Goal: Transaction & Acquisition: Purchase product/service

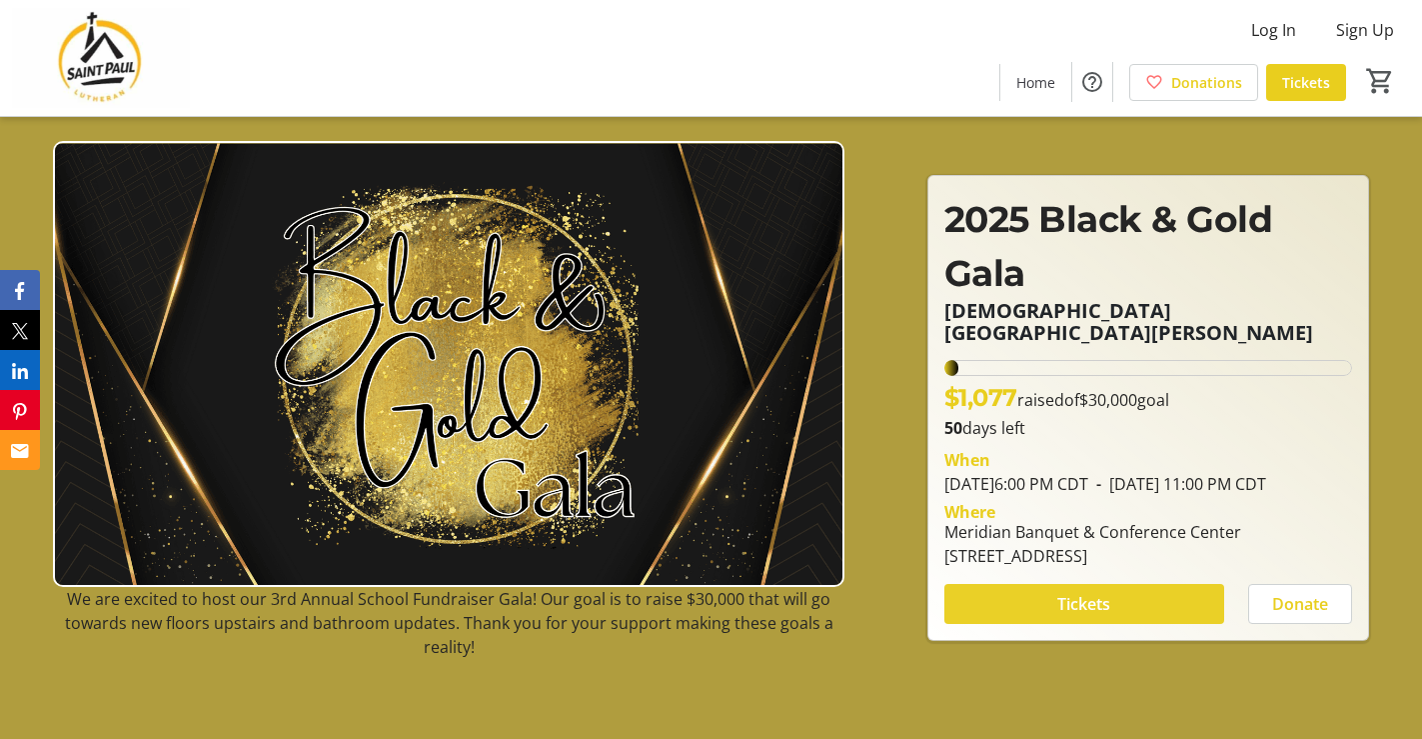
click at [1108, 609] on span "Tickets" at bounding box center [1084, 604] width 53 height 24
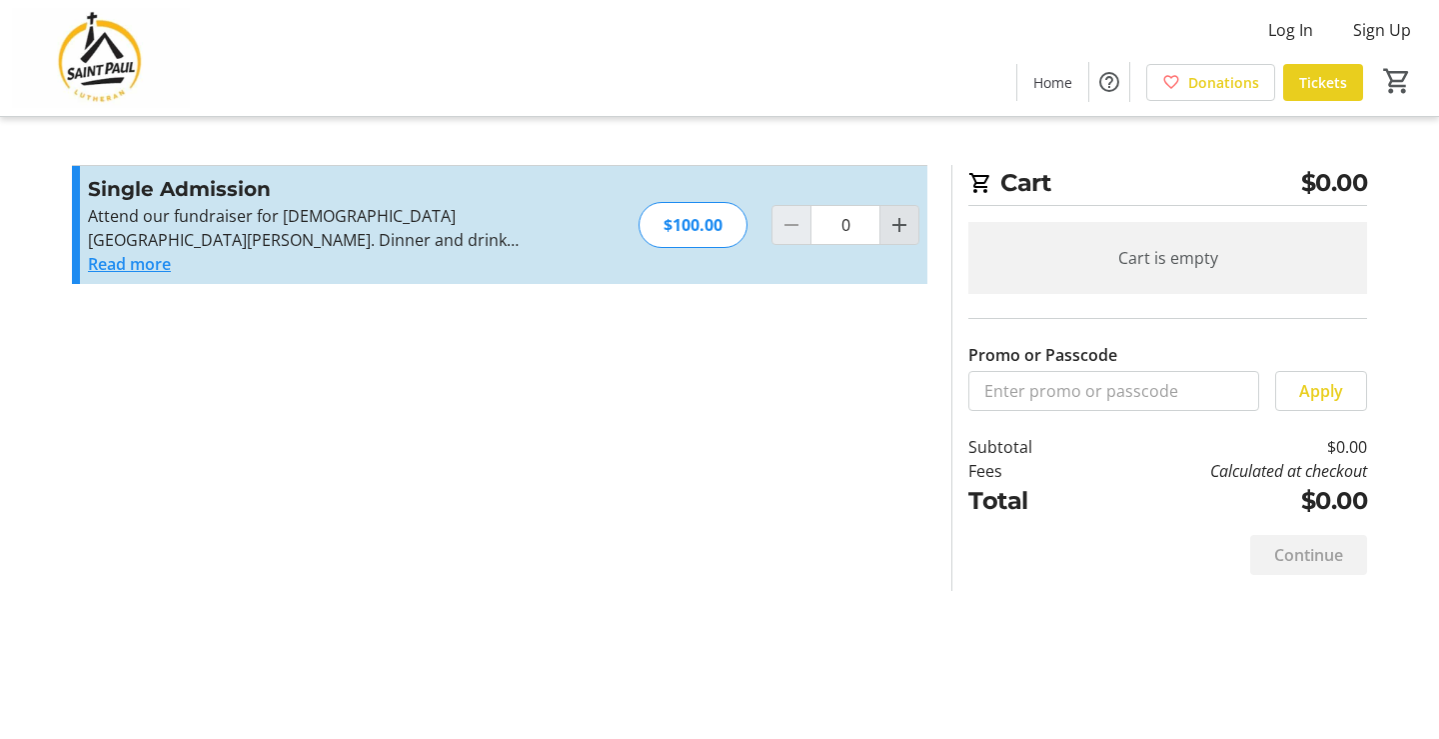
click at [898, 229] on mat-icon "Increment by one" at bounding box center [900, 225] width 24 height 24
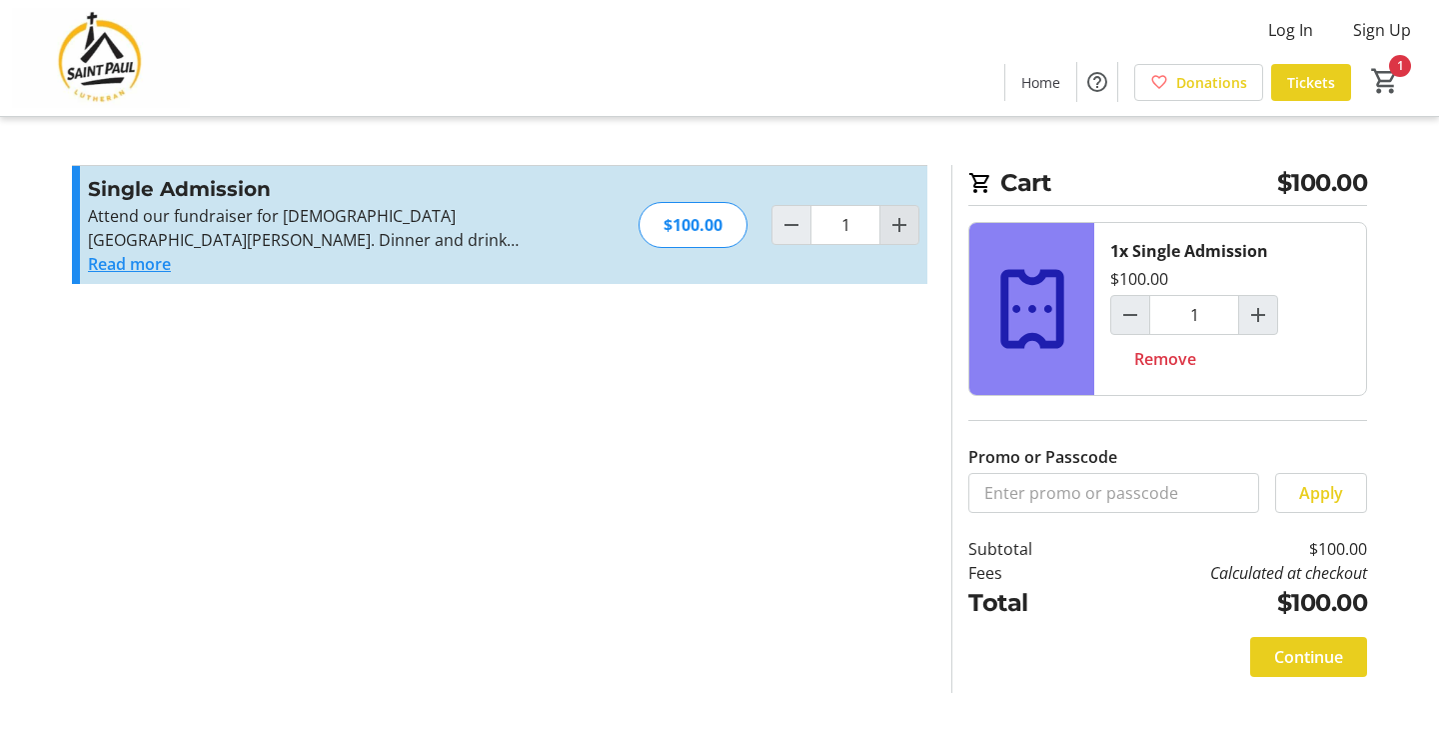
click at [898, 229] on mat-icon "Increment by one" at bounding box center [900, 225] width 24 height 24
type input "2"
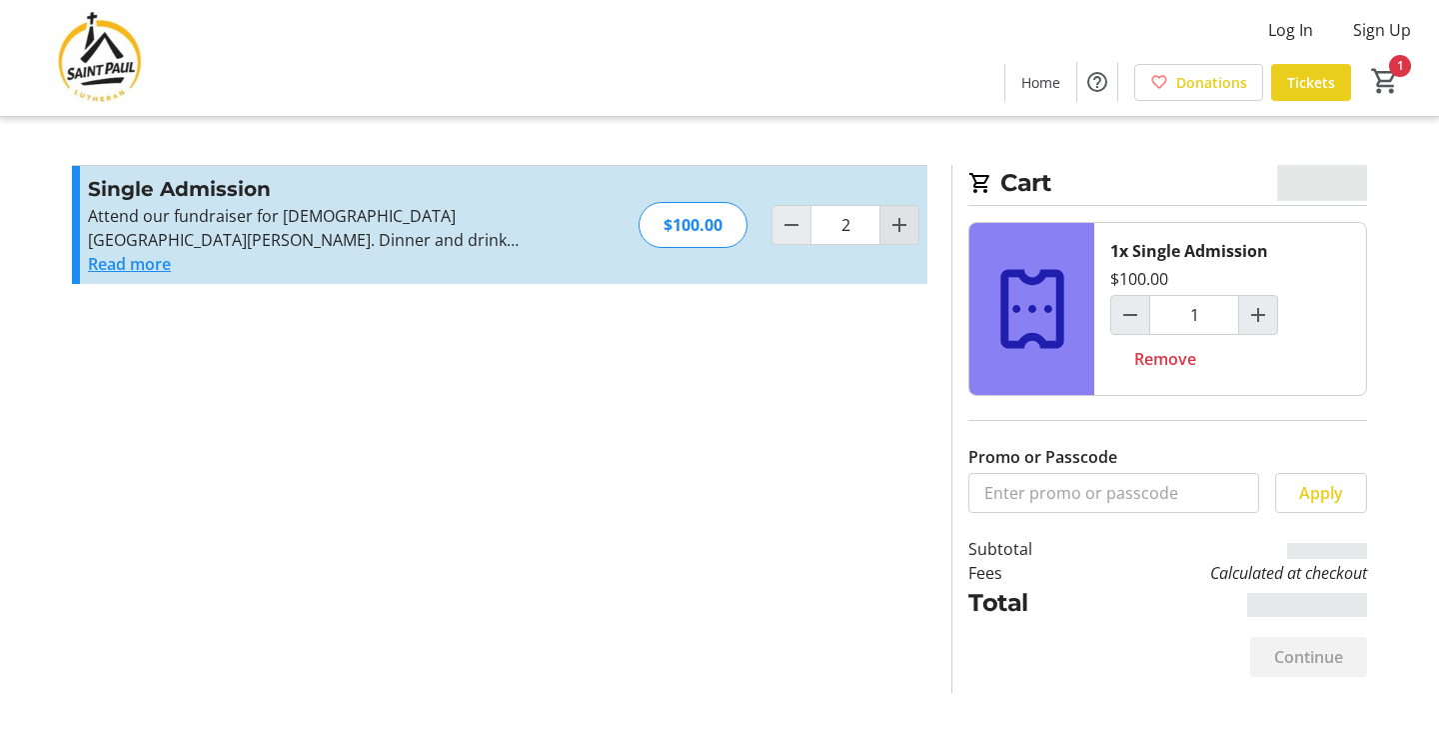
type input "2"
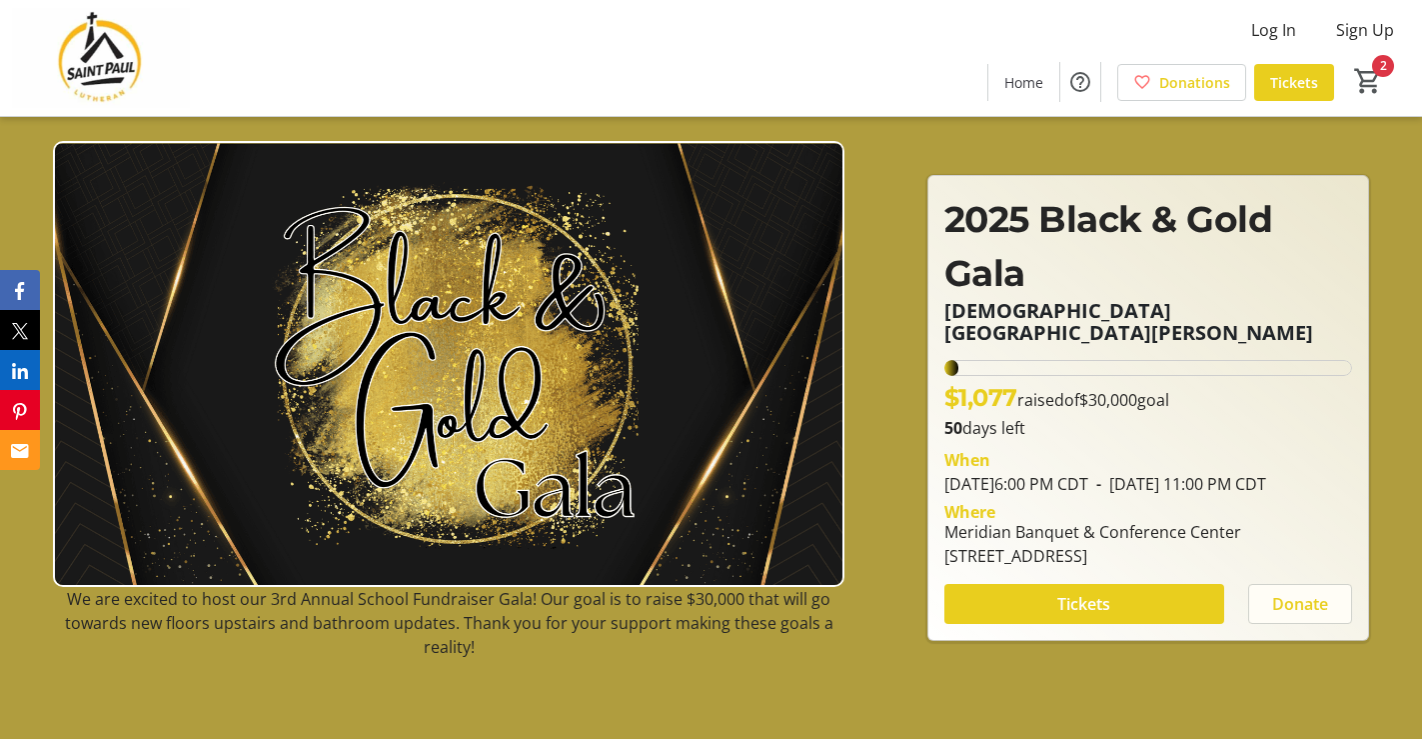
click at [1290, 607] on span "Donate" at bounding box center [1301, 604] width 56 height 24
